Goal: Complete application form

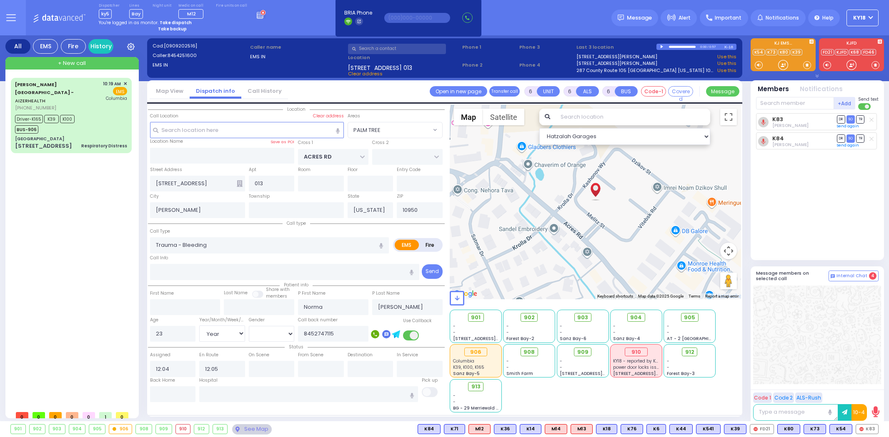
select select "PALM TREE"
select select "Year"
select select "[DEMOGRAPHIC_DATA]"
click at [105, 136] on div "[GEOGRAPHIC_DATA]" at bounding box center [71, 139] width 112 height 6
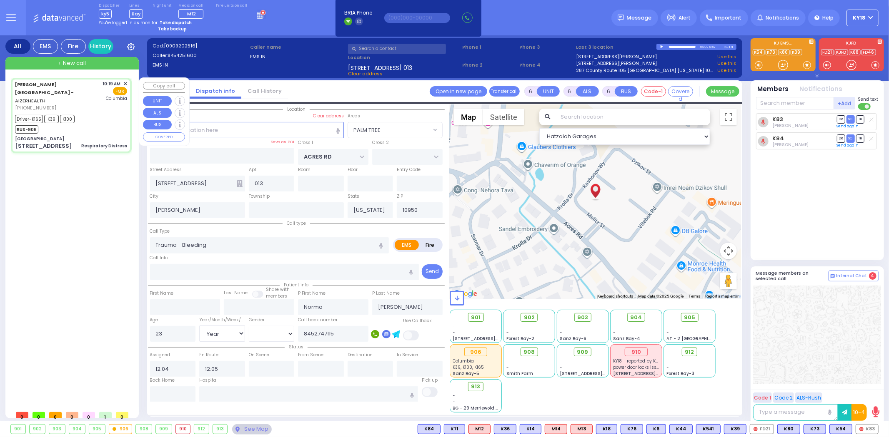
select select
type input "Respiratory Distress"
radio input "true"
type input "[PERSON_NAME]"
type input "Landau"
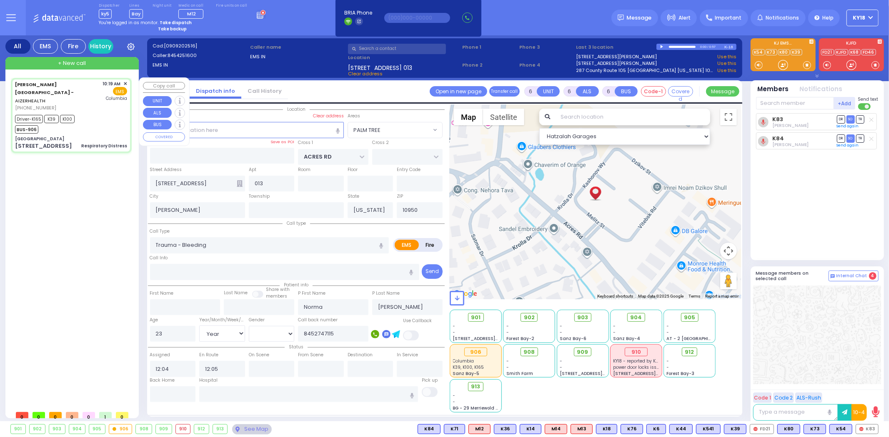
type input "3"
select select "Month"
select select "[DEMOGRAPHIC_DATA]"
type input "10:19"
type input "10:22"
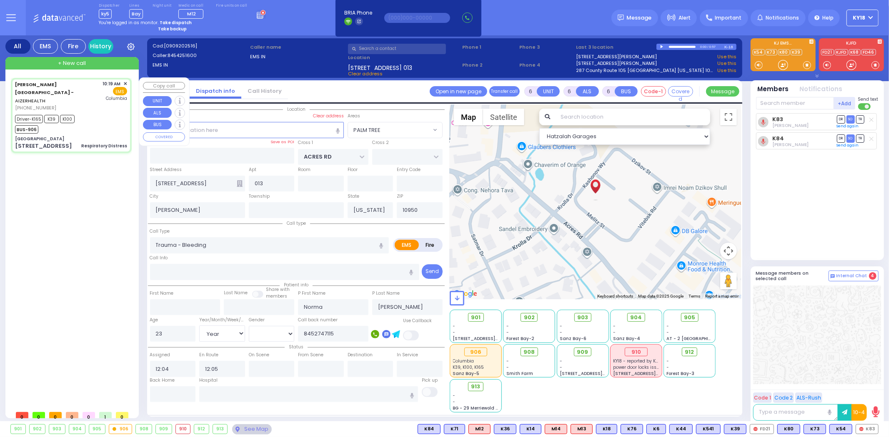
type input "10:30"
type input "10:52"
type input "11:45"
type input "11:57"
type input "[US_STATE][GEOGRAPHIC_DATA]- [GEOGRAPHIC_DATA]"
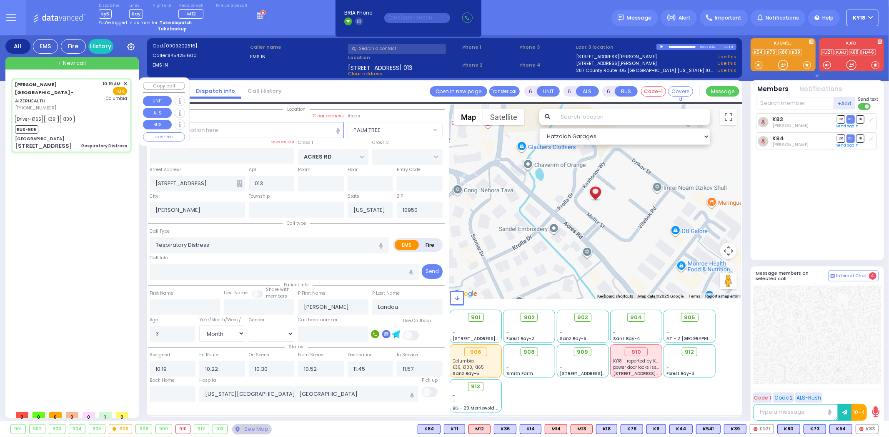
select select "Hatzalah Garages"
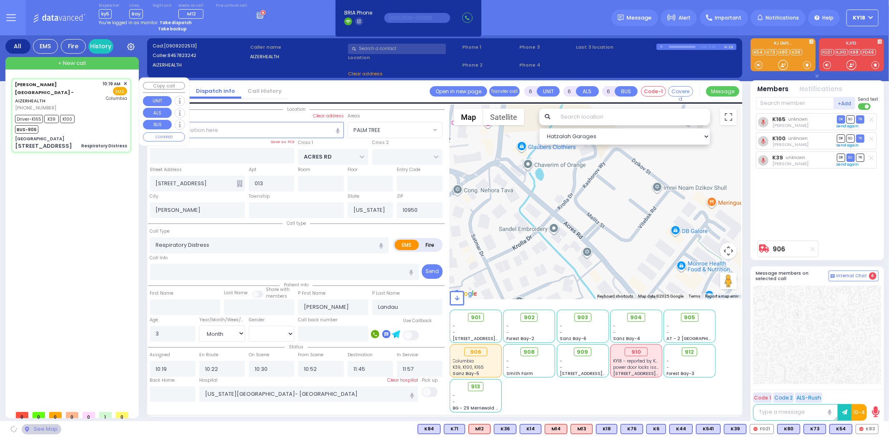
type input "[GEOGRAPHIC_DATA]"
type input "MERON DR"
type input "RATZFERT WAY"
type input "[STREET_ADDRESS]"
type input "6"
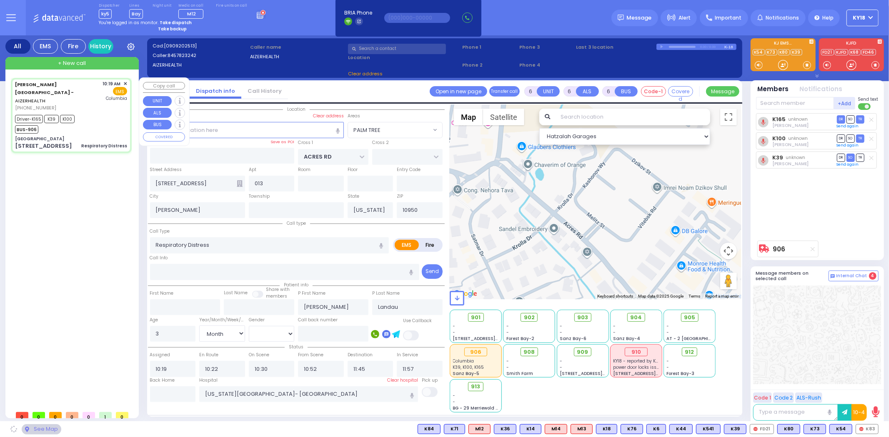
type input "2"
type input "10930"
select select "SECTION 6"
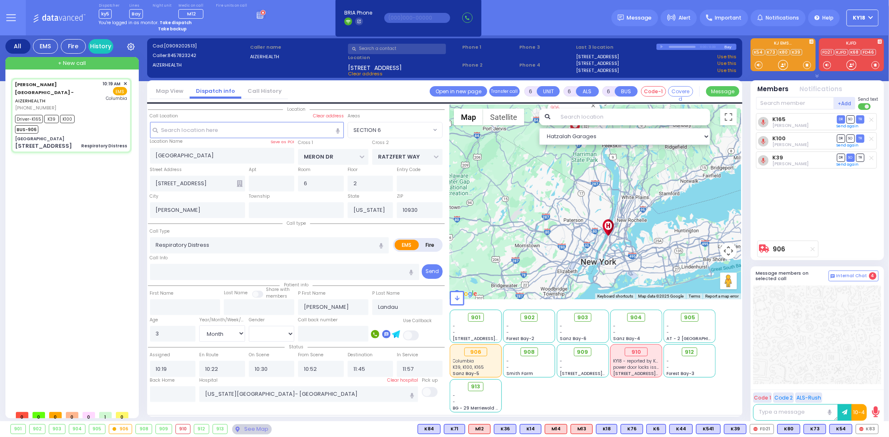
drag, startPoint x: 570, startPoint y: 181, endPoint x: 565, endPoint y: 230, distance: 49.4
click at [565, 230] on div "906 Calculate distance" at bounding box center [595, 202] width 291 height 195
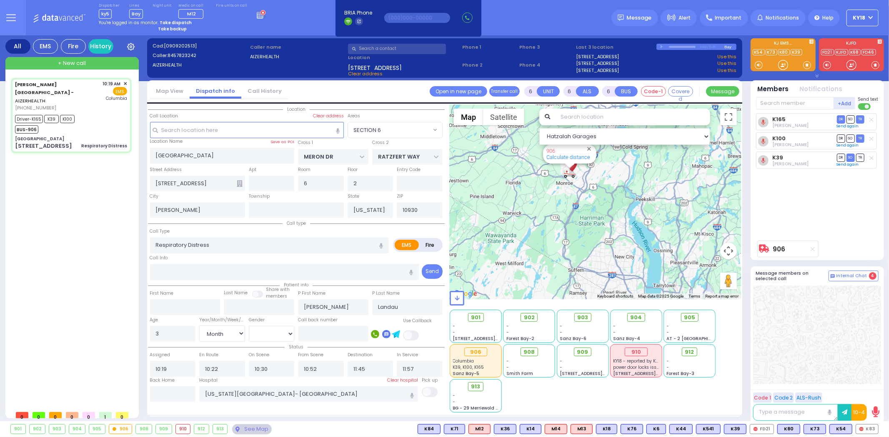
drag, startPoint x: 580, startPoint y: 190, endPoint x: 569, endPoint y: 219, distance: 30.3
click at [569, 219] on div "906 Calculate distance" at bounding box center [595, 202] width 291 height 195
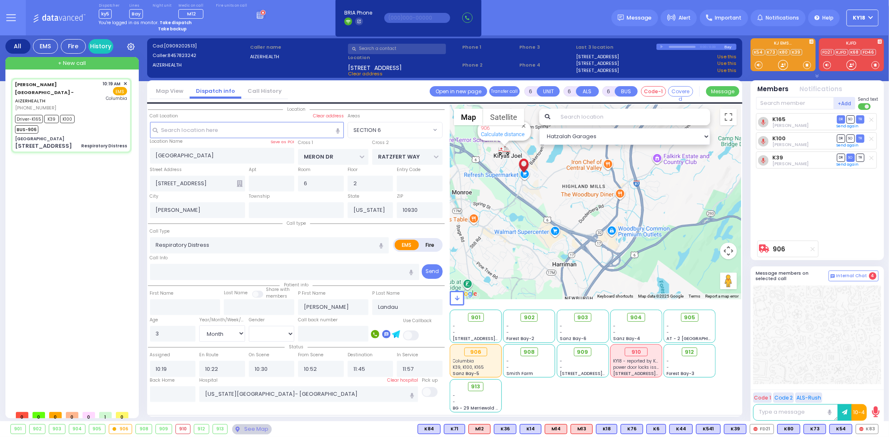
drag, startPoint x: 528, startPoint y: 194, endPoint x: 538, endPoint y: 212, distance: 20.0
click at [538, 211] on div "906 Calculate distance" at bounding box center [595, 202] width 291 height 195
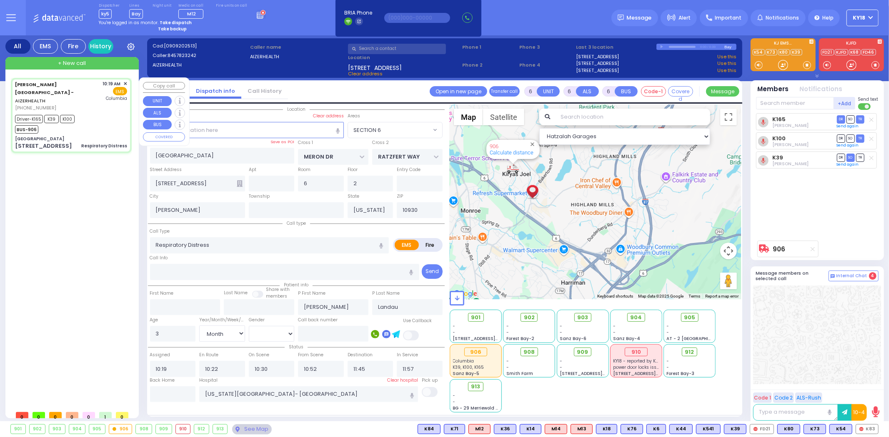
click at [91, 143] on div "Respiratory Distress" at bounding box center [104, 146] width 46 height 6
select select
radio input "true"
select select "Month"
select select "[DEMOGRAPHIC_DATA]"
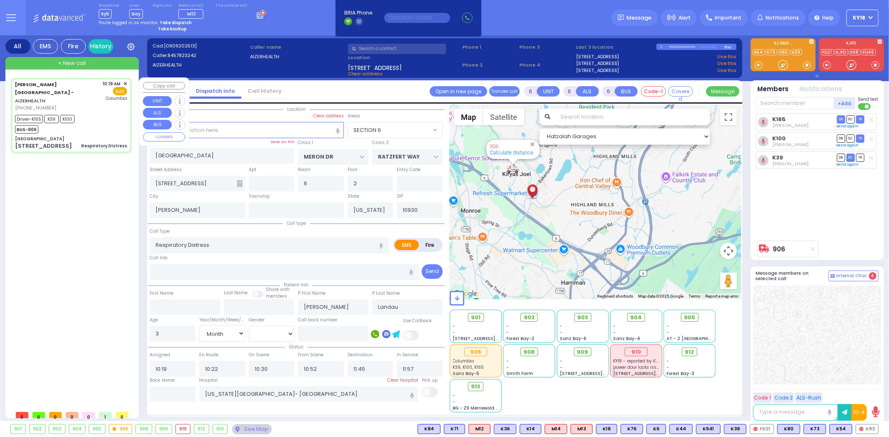
select select "Hatzalah Garages"
select select "SECTION 6"
